Goal: Find specific page/section: Find specific page/section

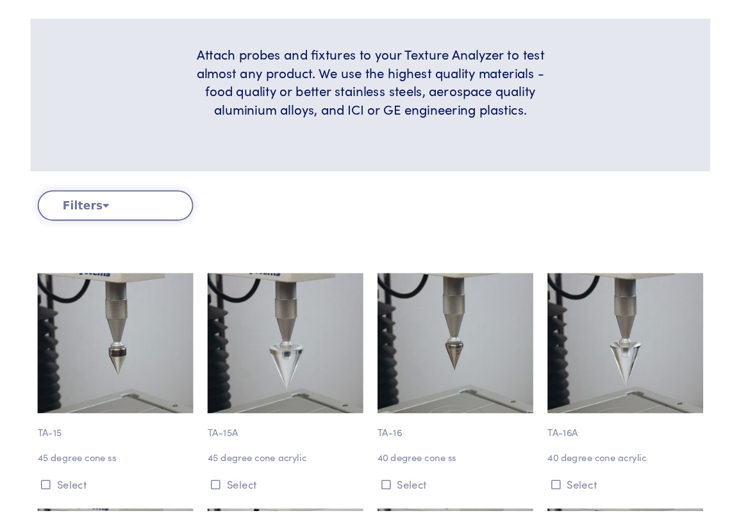
scroll to position [320, 0]
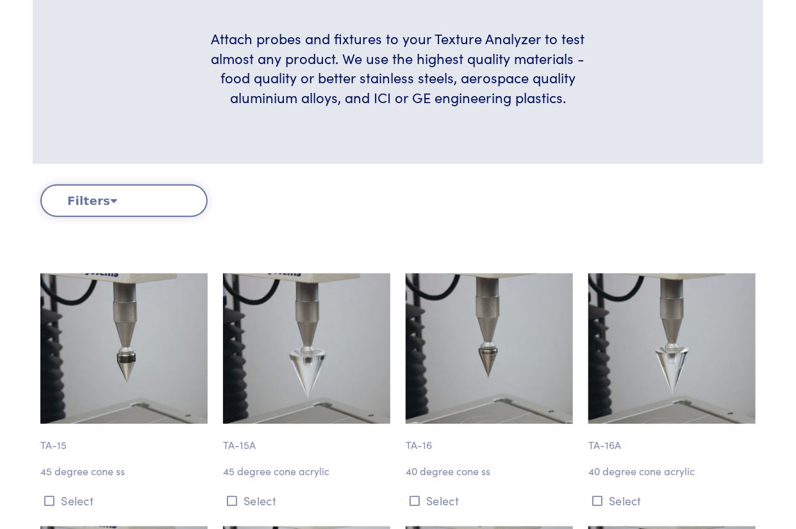
click at [460, 72] on h6 "Attach probes and fixtures to your Texture Analyzer to test almost any product.…" at bounding box center [397, 68] width 403 height 79
click at [459, 81] on h6 "Attach probes and fixtures to your Texture Analyzer to test almost any product.…" at bounding box center [397, 68] width 403 height 79
click at [457, 92] on h6 "Attach probes and fixtures to your Texture Analyzer to test almost any product.…" at bounding box center [397, 68] width 403 height 79
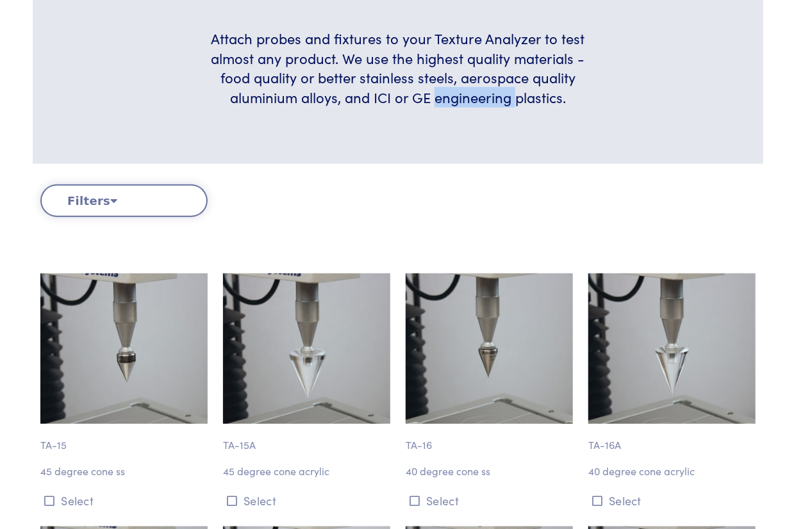
click at [457, 95] on h6 "Attach probes and fixtures to your Texture Analyzer to test almost any product.…" at bounding box center [397, 68] width 403 height 79
click at [464, 90] on h6 "Attach probes and fixtures to your Texture Analyzer to test almost any product.…" at bounding box center [397, 68] width 403 height 79
click at [464, 85] on h6 "Attach probes and fixtures to your Texture Analyzer to test almost any product.…" at bounding box center [397, 68] width 403 height 79
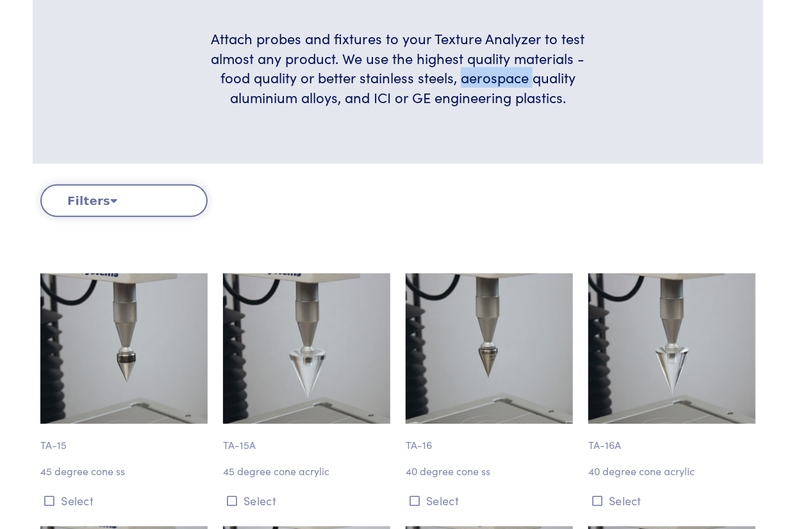
click at [464, 85] on h6 "Attach probes and fixtures to your Texture Analyzer to test almost any product.…" at bounding box center [397, 68] width 403 height 79
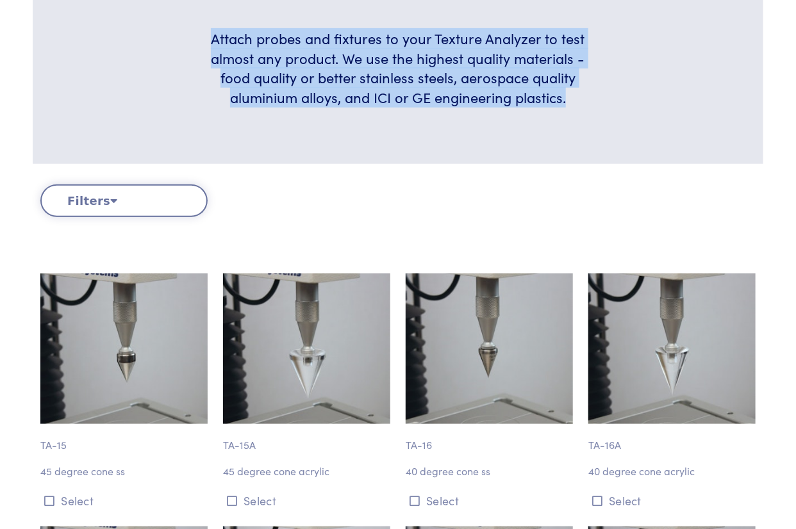
click at [464, 85] on h6 "Attach probes and fixtures to your Texture Analyzer to test almost any product.…" at bounding box center [397, 68] width 403 height 79
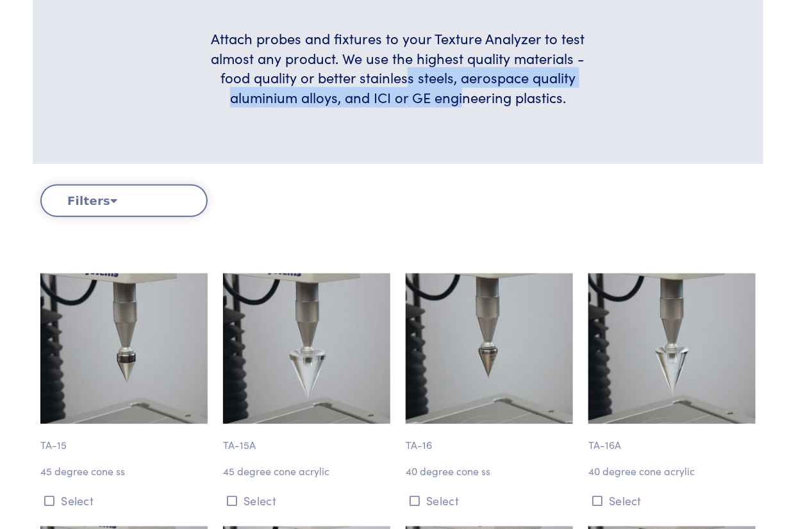
drag, startPoint x: 464, startPoint y: 92, endPoint x: 409, endPoint y: 70, distance: 59.0
click at [409, 70] on h6 "Attach probes and fixtures to your Texture Analyzer to test almost any product.…" at bounding box center [397, 68] width 403 height 79
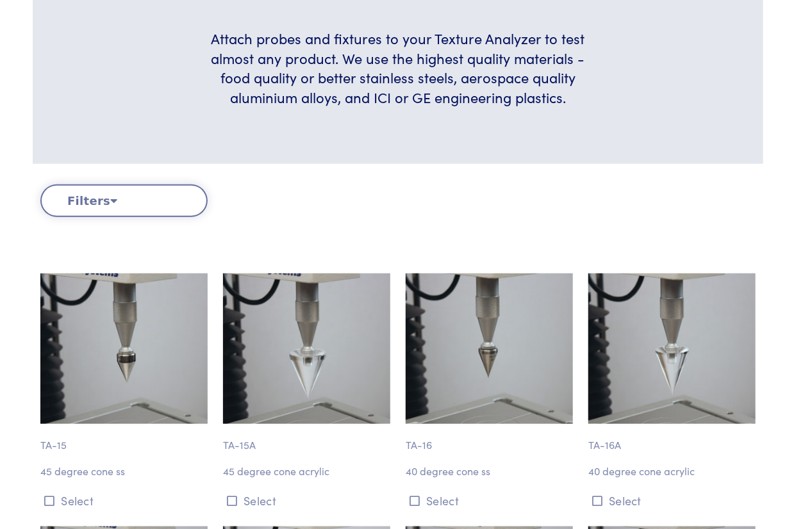
click at [377, 64] on h6 "Attach probes and fixtures to your Texture Analyzer to test almost any product.…" at bounding box center [397, 68] width 403 height 79
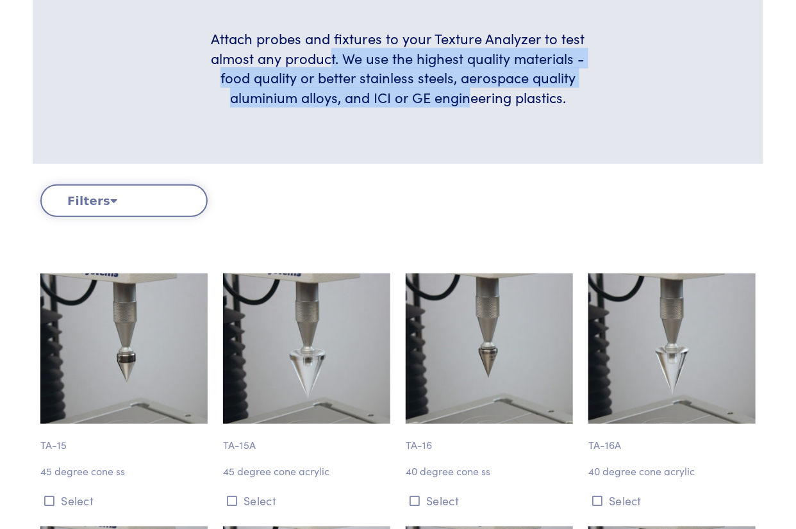
drag, startPoint x: 466, startPoint y: 101, endPoint x: 328, endPoint y: 54, distance: 145.9
click at [328, 54] on h6 "Attach probes and fixtures to your Texture Analyzer to test almost any product.…" at bounding box center [397, 68] width 403 height 79
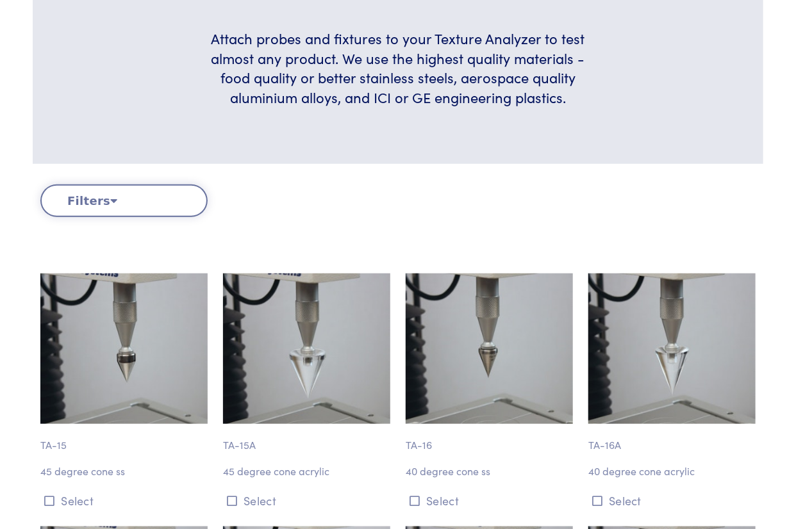
click at [318, 54] on h6 "Attach probes and fixtures to your Texture Analyzer to test almost any product.…" at bounding box center [397, 68] width 403 height 79
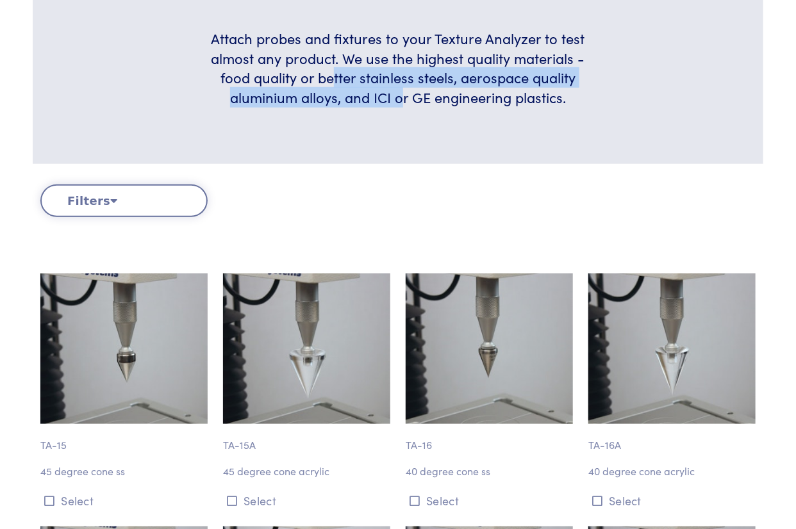
drag, startPoint x: 400, startPoint y: 100, endPoint x: 335, endPoint y: 70, distance: 71.9
click at [335, 70] on h6 "Attach probes and fixtures to your Texture Analyzer to test almost any product.…" at bounding box center [397, 68] width 403 height 79
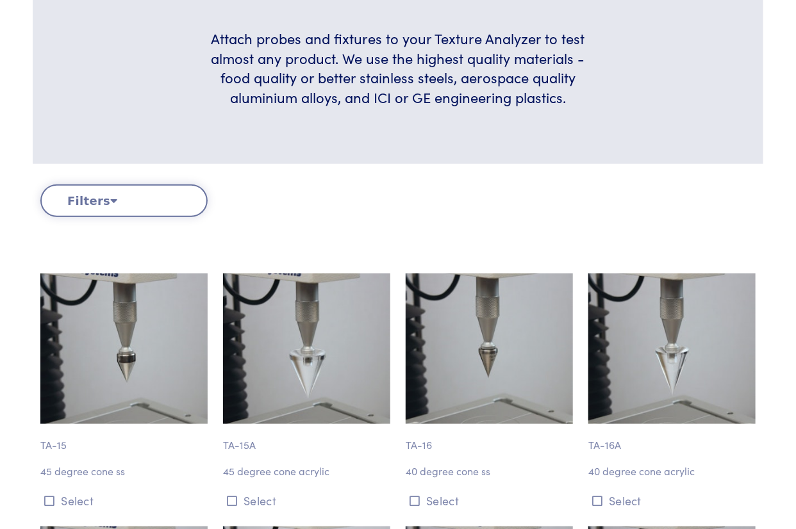
click at [324, 62] on h6 "Attach probes and fixtures to your Texture Analyzer to test almost any product.…" at bounding box center [397, 68] width 403 height 79
click at [389, 84] on h6 "Attach probes and fixtures to your Texture Analyzer to test almost any product.…" at bounding box center [397, 68] width 403 height 79
click at [372, 48] on h6 "Attach probes and fixtures to your Texture Analyzer to test almost any product.…" at bounding box center [397, 68] width 403 height 79
click at [373, 49] on h6 "Attach probes and fixtures to your Texture Analyzer to test almost any product.…" at bounding box center [397, 68] width 403 height 79
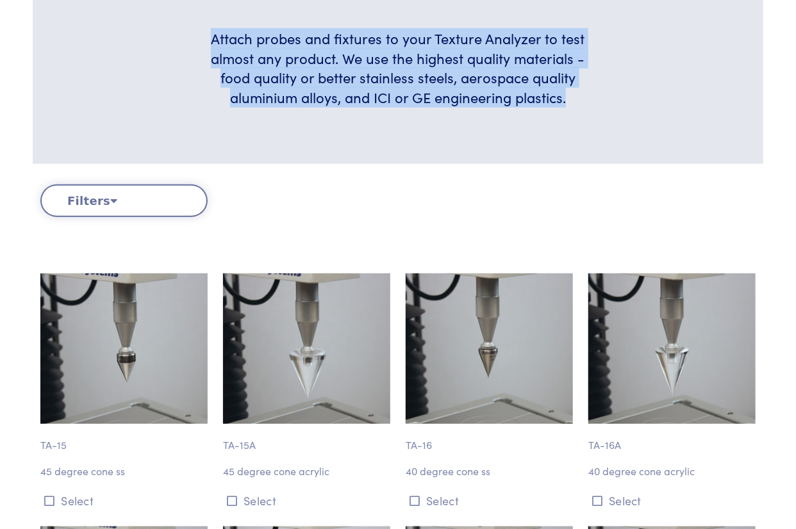
click at [373, 49] on h6 "Attach probes and fixtures to your Texture Analyzer to test almost any product.…" at bounding box center [397, 68] width 403 height 79
click at [399, 64] on h6 "Attach probes and fixtures to your Texture Analyzer to test almost any product.…" at bounding box center [397, 68] width 403 height 79
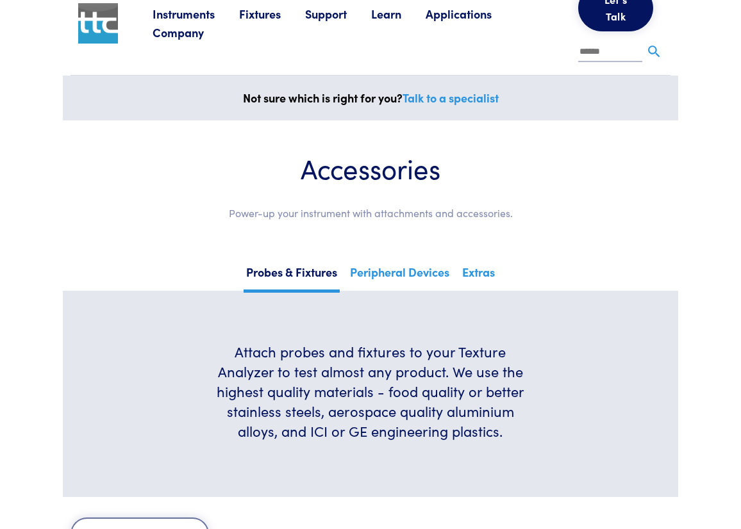
scroll to position [0, 0]
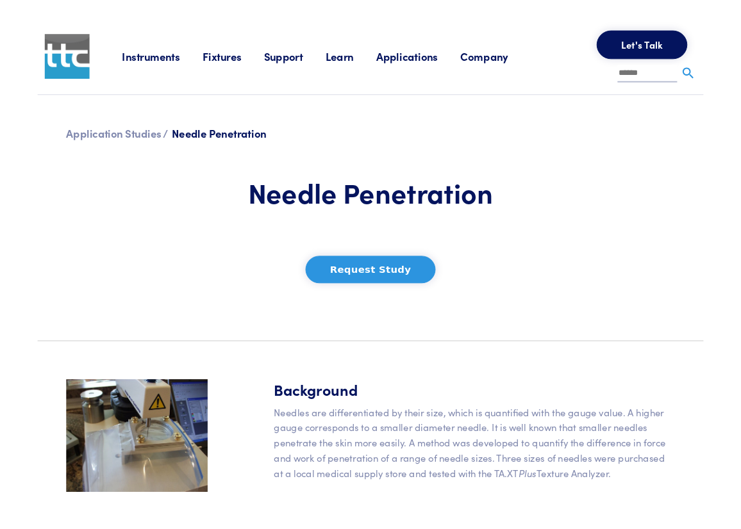
scroll to position [456, 0]
